Goal: Task Accomplishment & Management: Complete application form

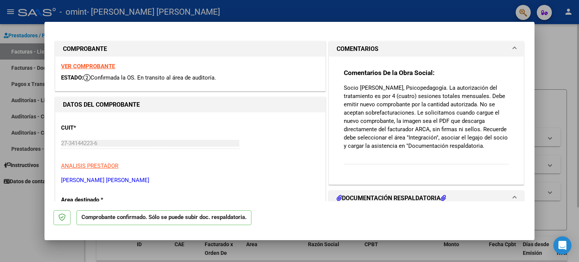
click at [562, 62] on div at bounding box center [289, 131] width 579 height 262
type input "$ 0,00"
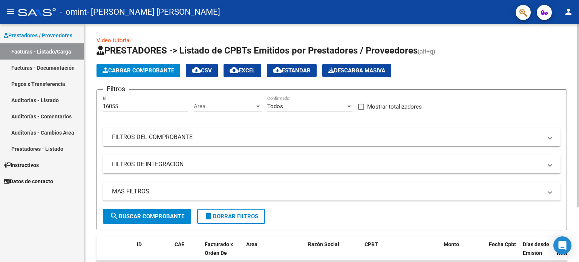
click at [155, 72] on span "Cargar Comprobante" at bounding box center [139, 70] width 72 height 7
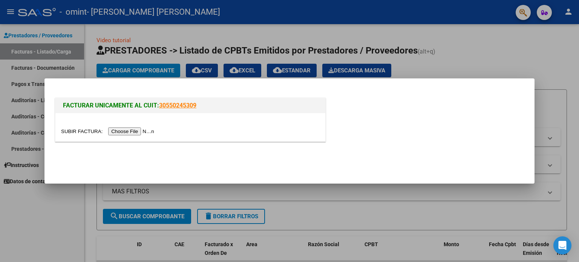
click at [131, 131] on input "file" at bounding box center [108, 131] width 95 height 8
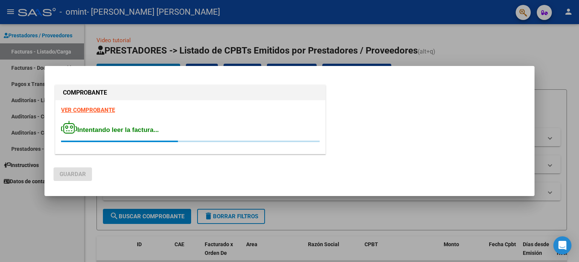
click at [105, 109] on strong "VER COMPROBANTE" at bounding box center [88, 110] width 54 height 7
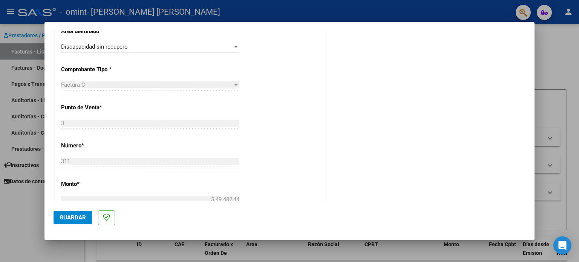
scroll to position [151, 0]
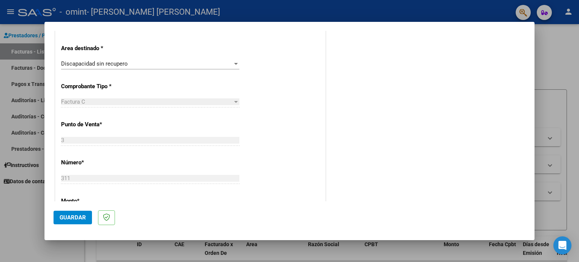
click at [149, 102] on div "Factura C" at bounding box center [147, 101] width 172 height 7
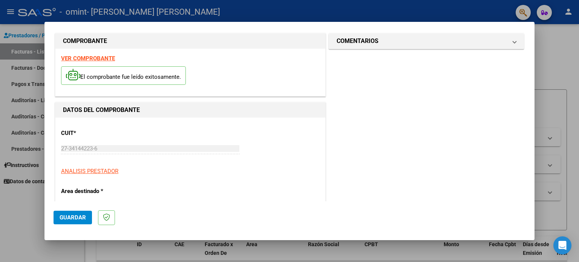
scroll to position [12, 0]
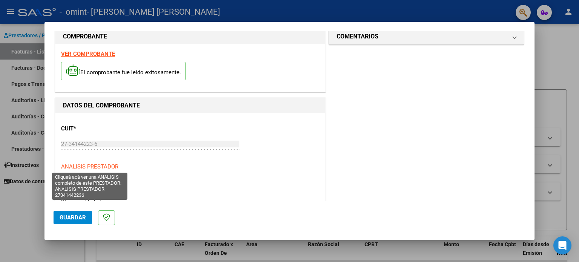
click at [97, 165] on span "ANALISIS PRESTADOR" at bounding box center [89, 166] width 57 height 7
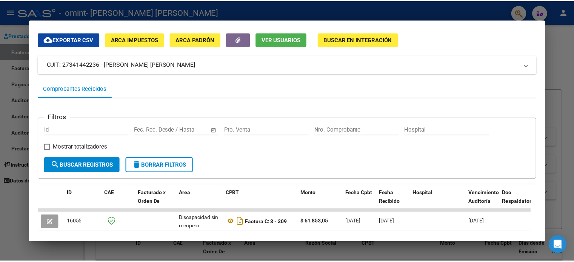
scroll to position [0, 0]
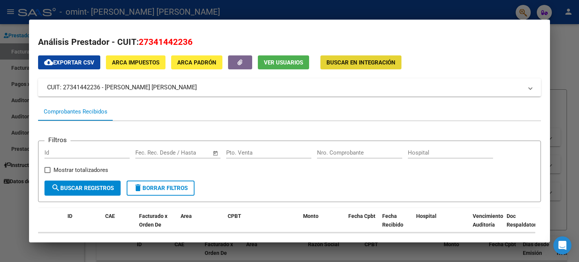
click at [391, 66] on span "Buscar en Integración" at bounding box center [361, 62] width 69 height 7
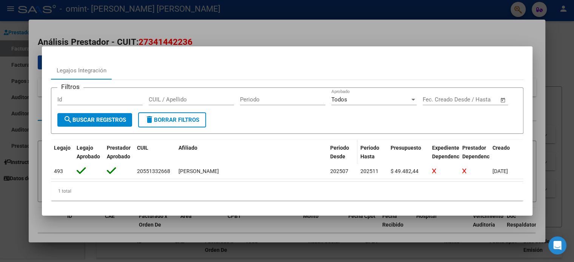
scroll to position [4, 0]
click at [518, 69] on div "Legajos Integración" at bounding box center [287, 70] width 472 height 18
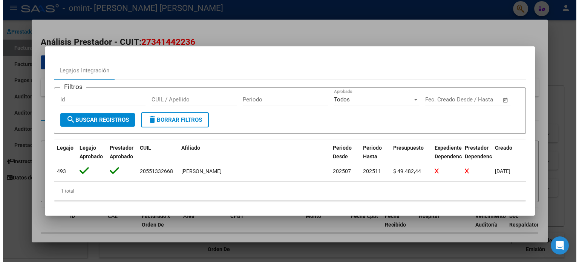
scroll to position [0, 0]
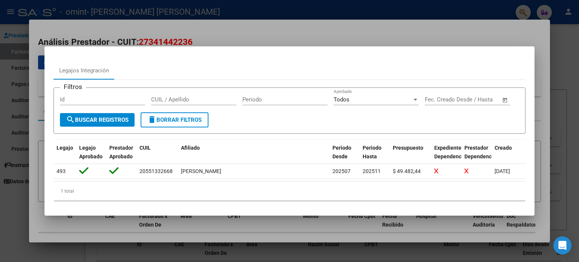
click at [512, 41] on div at bounding box center [289, 131] width 579 height 262
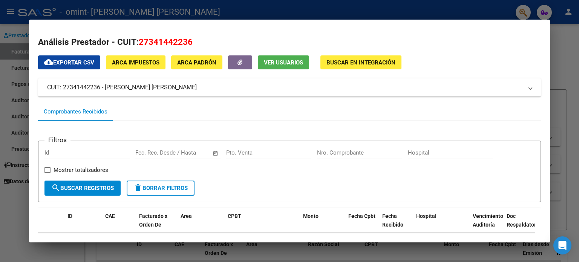
click at [562, 81] on div at bounding box center [289, 131] width 579 height 262
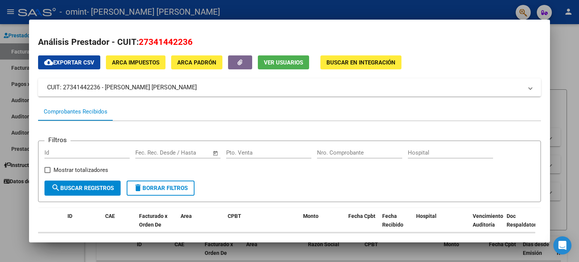
type textarea "27341442236"
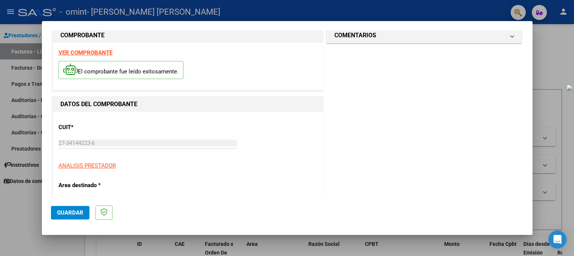
scroll to position [100, 0]
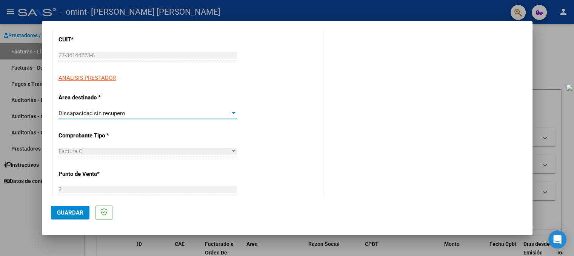
click at [114, 114] on span "Discapacidad sin recupero" at bounding box center [91, 113] width 67 height 7
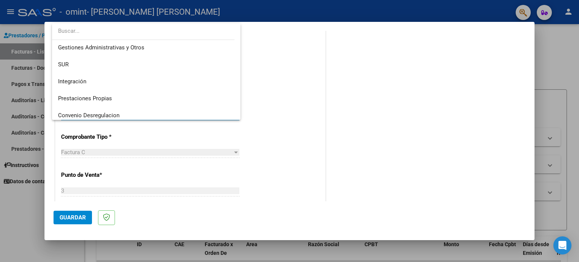
scroll to position [0, 0]
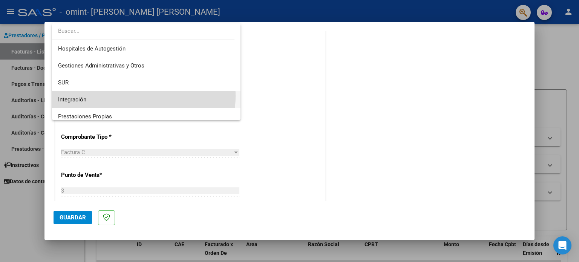
click at [134, 96] on span "Integración" at bounding box center [146, 99] width 177 height 17
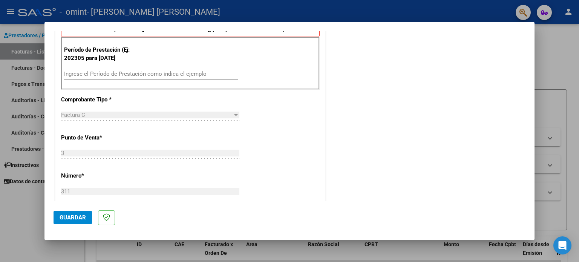
scroll to position [176, 0]
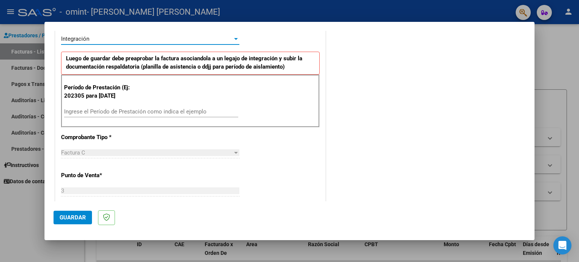
click at [117, 111] on input "Ingrese el Período de Prestación como indica el ejemplo" at bounding box center [151, 111] width 174 height 7
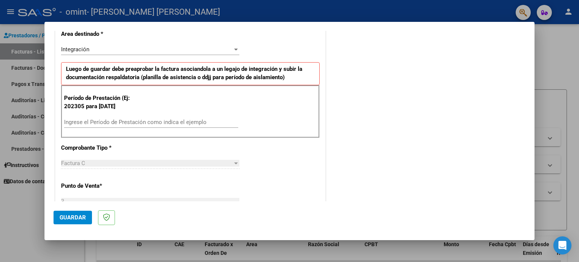
scroll to position [163, 0]
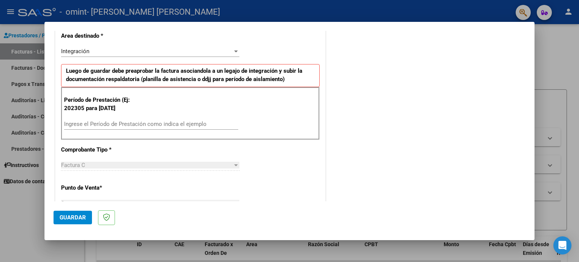
click at [128, 122] on input "Ingrese el Período de Prestación como indica el ejemplo" at bounding box center [151, 124] width 174 height 7
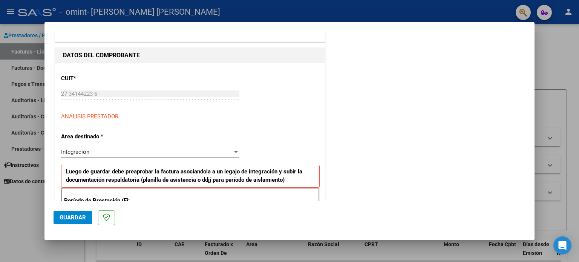
scroll to position [0, 0]
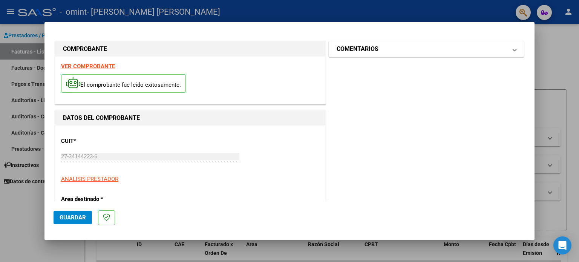
drag, startPoint x: 337, startPoint y: 26, endPoint x: 337, endPoint y: 48, distance: 21.5
click at [337, 48] on mat-dialog-container "COMPROBANTE VER COMPROBANTE El comprobante fue leído exitosamente. DATOS DEL CO…" at bounding box center [290, 131] width 490 height 218
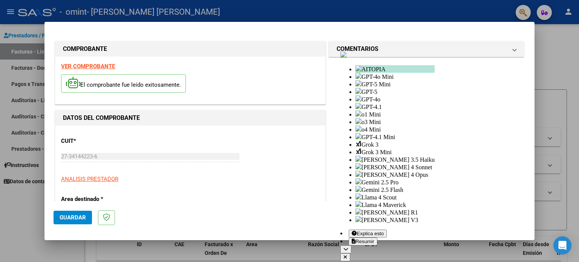
click at [321, 11] on div at bounding box center [289, 131] width 579 height 262
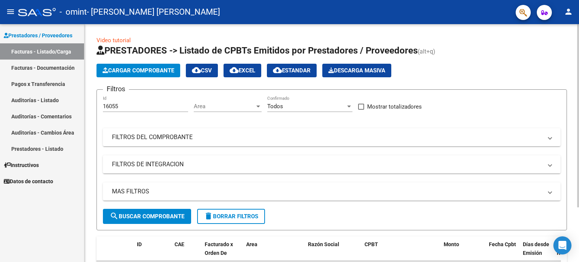
click at [172, 78] on app-list-header "PRESTADORES -> Listado de CPBTs Emitidos por Prestadores / Proveedores (alt+q) …" at bounding box center [332, 138] width 471 height 186
click at [174, 75] on button "Cargar Comprobante" at bounding box center [139, 71] width 84 height 14
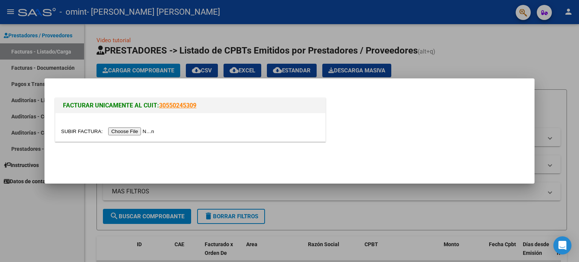
click at [133, 127] on div at bounding box center [190, 131] width 259 height 9
click at [134, 132] on input "file" at bounding box center [108, 131] width 95 height 8
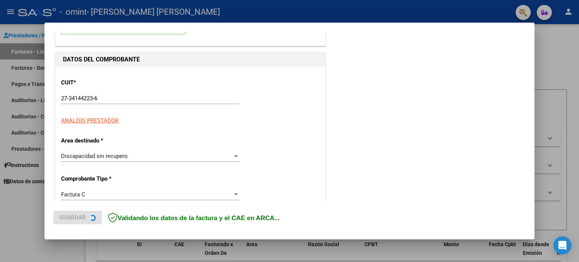
scroll to position [75, 0]
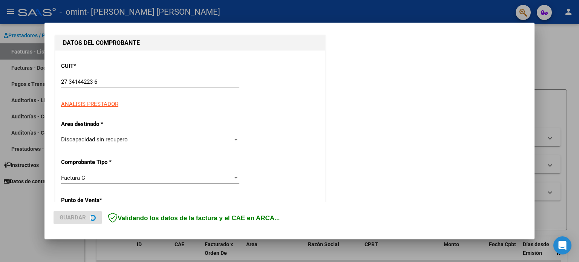
click at [181, 141] on div "Discapacidad sin recupero" at bounding box center [147, 139] width 172 height 7
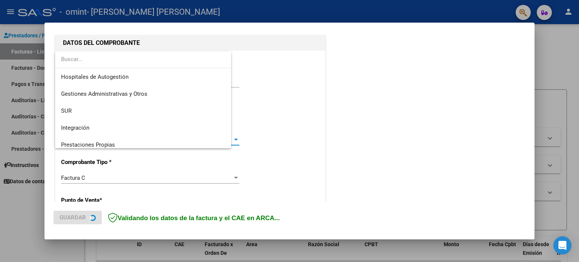
scroll to position [56, 0]
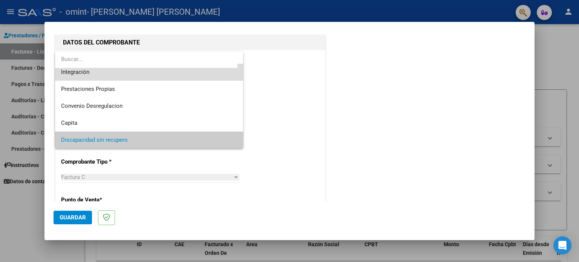
click at [184, 74] on span "Integración" at bounding box center [149, 72] width 177 height 17
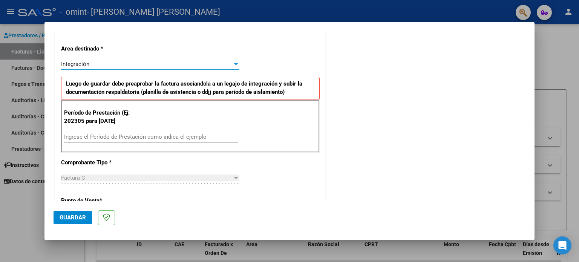
scroll to position [151, 0]
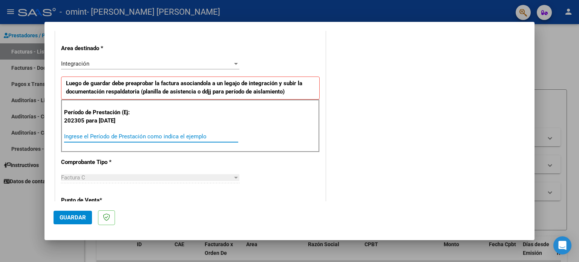
click at [164, 135] on input "Ingrese el Período de Prestación como indica el ejemplo" at bounding box center [151, 136] width 174 height 7
click at [141, 133] on input "Ingrese el Período de Prestación como indica el ejemplo" at bounding box center [151, 136] width 174 height 7
click at [235, 65] on div at bounding box center [236, 64] width 7 height 6
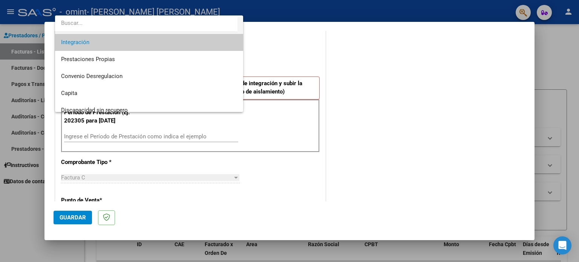
scroll to position [56, 0]
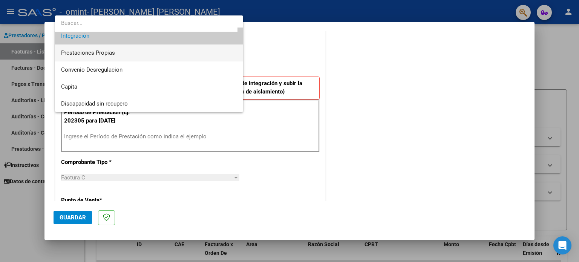
click at [178, 55] on span "Prestaciones Propias" at bounding box center [149, 53] width 177 height 17
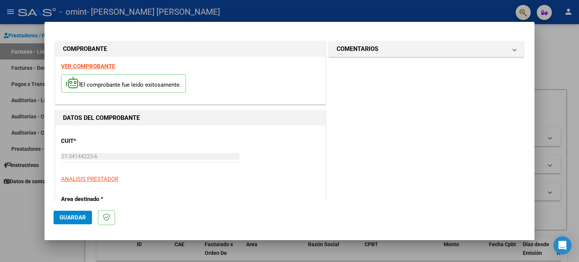
scroll to position [113, 0]
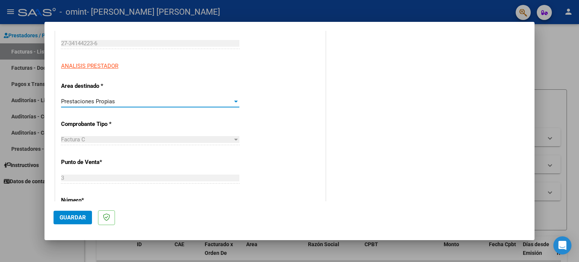
click at [208, 104] on div "Prestaciones Propias" at bounding box center [147, 101] width 172 height 7
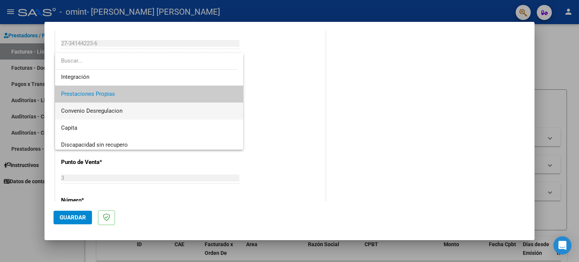
scroll to position [56, 0]
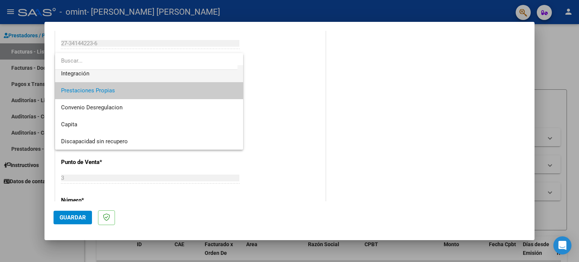
click at [203, 74] on span "Integración" at bounding box center [149, 73] width 177 height 17
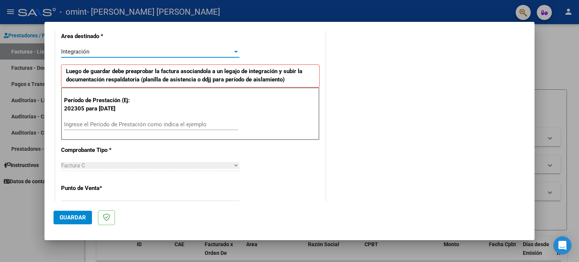
scroll to position [163, 0]
click at [178, 117] on div "Período de Prestación (Ej: 202305 para Mayo 2023 Ingrese el Período de Prestaci…" at bounding box center [190, 113] width 259 height 53
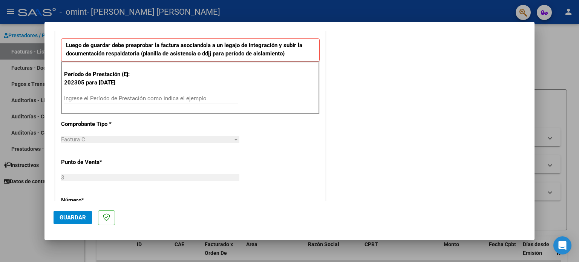
scroll to position [201, 0]
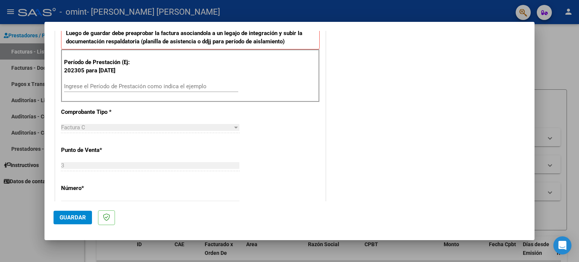
click at [166, 131] on div "Factura C Seleccionar Tipo" at bounding box center [150, 127] width 178 height 11
click at [186, 126] on div "Factura C" at bounding box center [147, 127] width 172 height 7
click at [237, 127] on div at bounding box center [236, 127] width 7 height 6
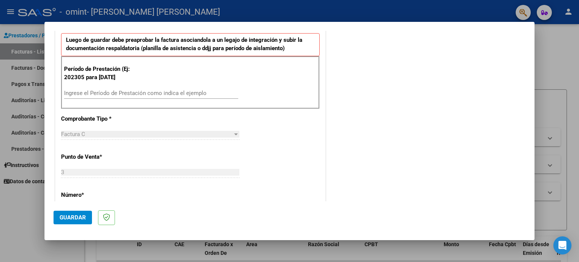
scroll to position [189, 0]
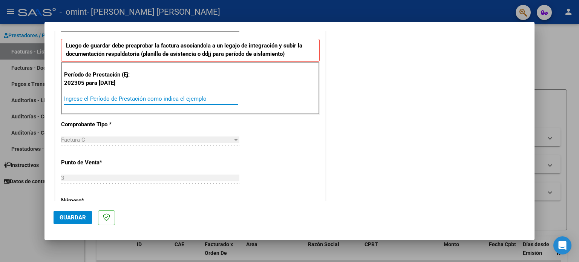
click at [148, 98] on input "Ingrese el Período de Prestación como indica el ejemplo" at bounding box center [151, 98] width 174 height 7
click at [134, 98] on input "Ingrese el Período de Prestación como indica el ejemplo" at bounding box center [151, 98] width 174 height 7
click at [127, 77] on p "Período de Prestación (Ej: 202305 para Mayo 2023" at bounding box center [102, 79] width 76 height 17
click at [107, 76] on p "Período de Prestación (Ej: 202305 para Mayo 2023" at bounding box center [102, 79] width 76 height 17
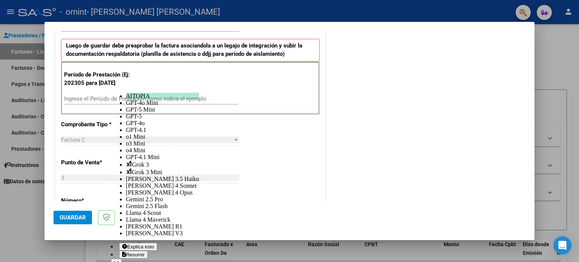
click at [104, 93] on div "Ingrese el Período de Prestación como indica el ejemplo" at bounding box center [151, 98] width 174 height 11
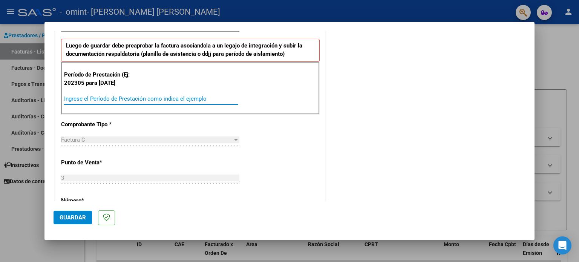
click at [104, 96] on input "Ingrese el Período de Prestación como indica el ejemplo" at bounding box center [151, 98] width 174 height 7
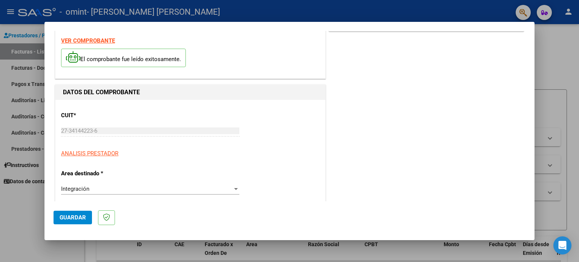
scroll to position [0, 0]
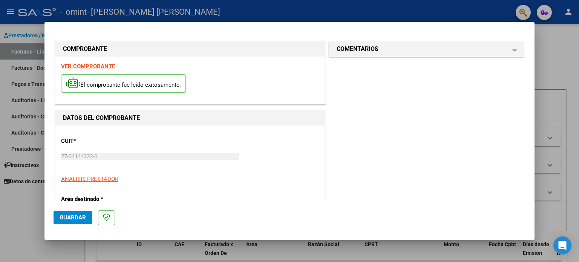
click at [253, 15] on div at bounding box center [289, 131] width 579 height 262
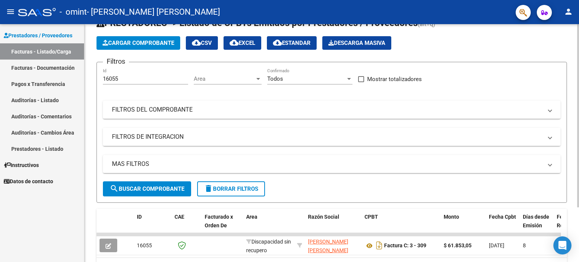
scroll to position [38, 0]
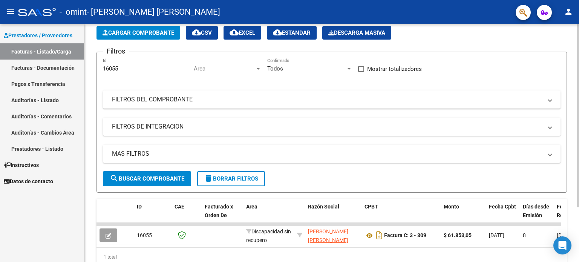
click at [202, 128] on mat-panel-title "FILTROS DE INTEGRACION" at bounding box center [327, 127] width 431 height 8
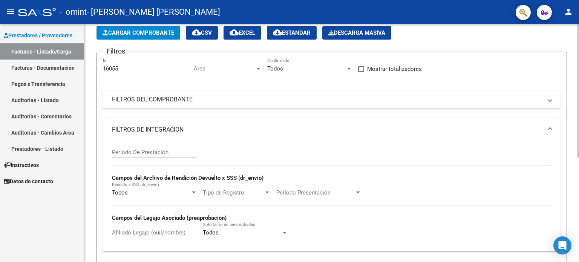
click at [187, 154] on input "Período De Prestación" at bounding box center [154, 152] width 85 height 7
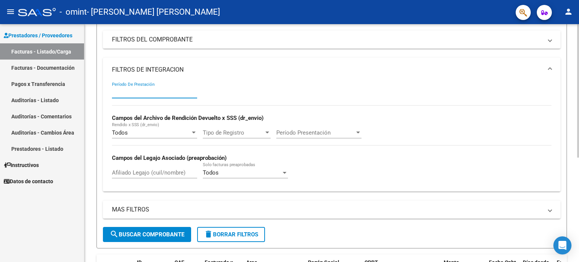
scroll to position [113, 0]
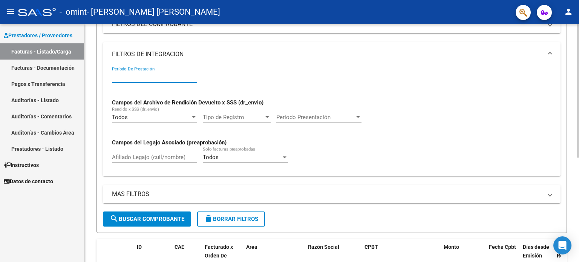
click at [244, 117] on span "Tipo de Registro" at bounding box center [233, 117] width 61 height 7
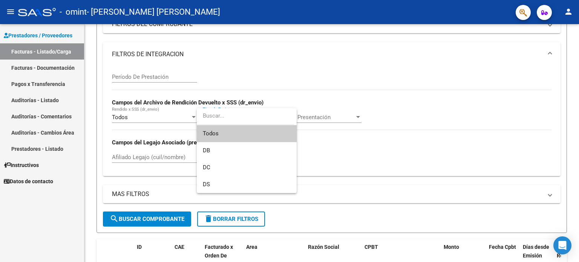
click at [312, 80] on div at bounding box center [289, 131] width 579 height 262
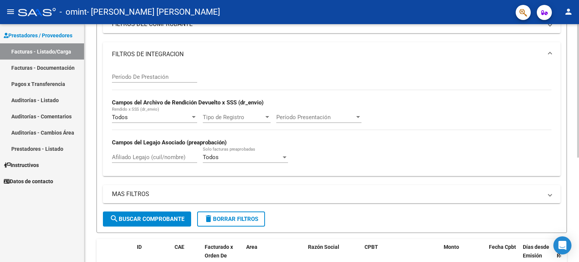
click at [311, 109] on div "Período Presentación Período Presentación" at bounding box center [318, 115] width 85 height 16
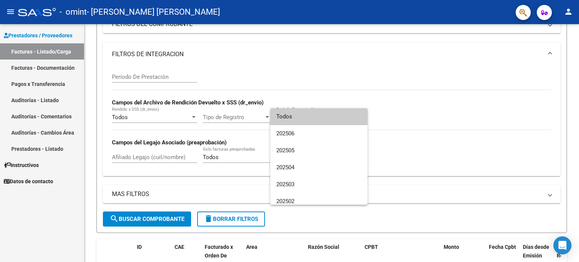
click at [310, 78] on div at bounding box center [289, 131] width 579 height 262
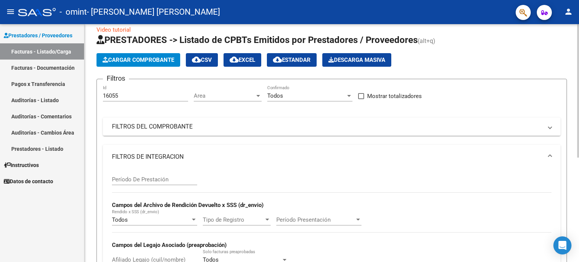
scroll to position [0, 0]
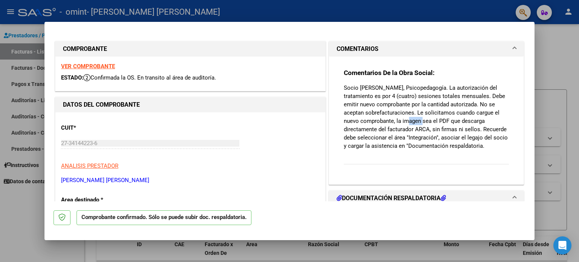
drag, startPoint x: 405, startPoint y: 123, endPoint x: 419, endPoint y: 123, distance: 14.3
type textarea "agen"
click at [419, 123] on p "Socio [PERSON_NAME], Psicopedagogía. La autorización del tratamiento es por 4 (…" at bounding box center [426, 117] width 165 height 66
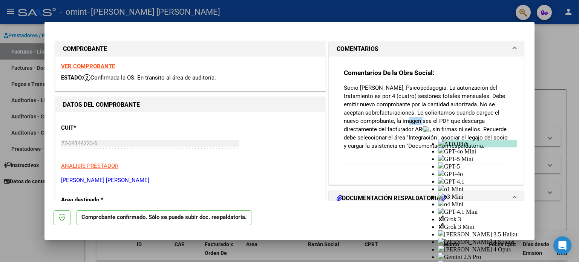
click at [407, 132] on p "Socio [PERSON_NAME], Psicopedagogía. La autorización del tratamiento es por 4 (…" at bounding box center [426, 117] width 165 height 66
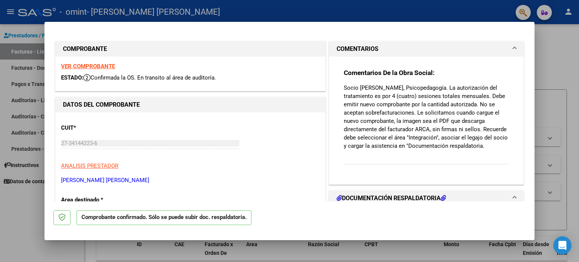
click at [547, 36] on div at bounding box center [289, 131] width 579 height 262
type input "$ 0,00"
